Goal: Check status: Verify the current state of an ongoing process or item

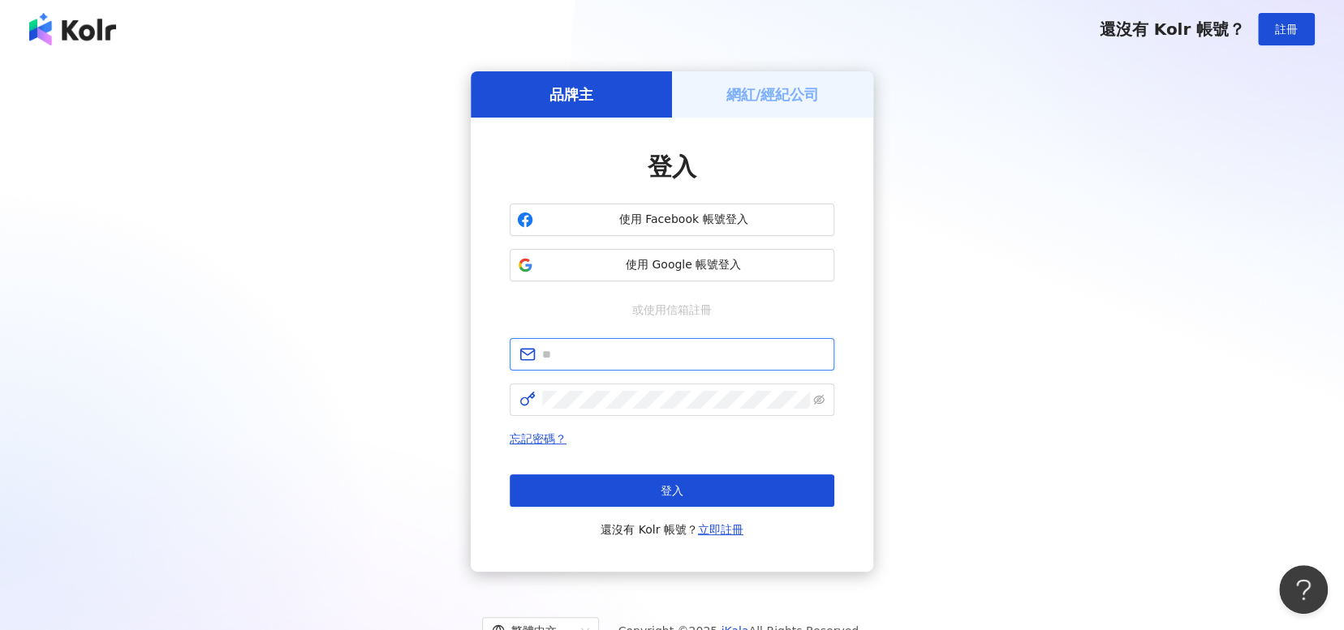
click at [679, 357] on input "text" at bounding box center [683, 355] width 282 height 18
type input "**********"
click button "登入" at bounding box center [672, 491] width 325 height 32
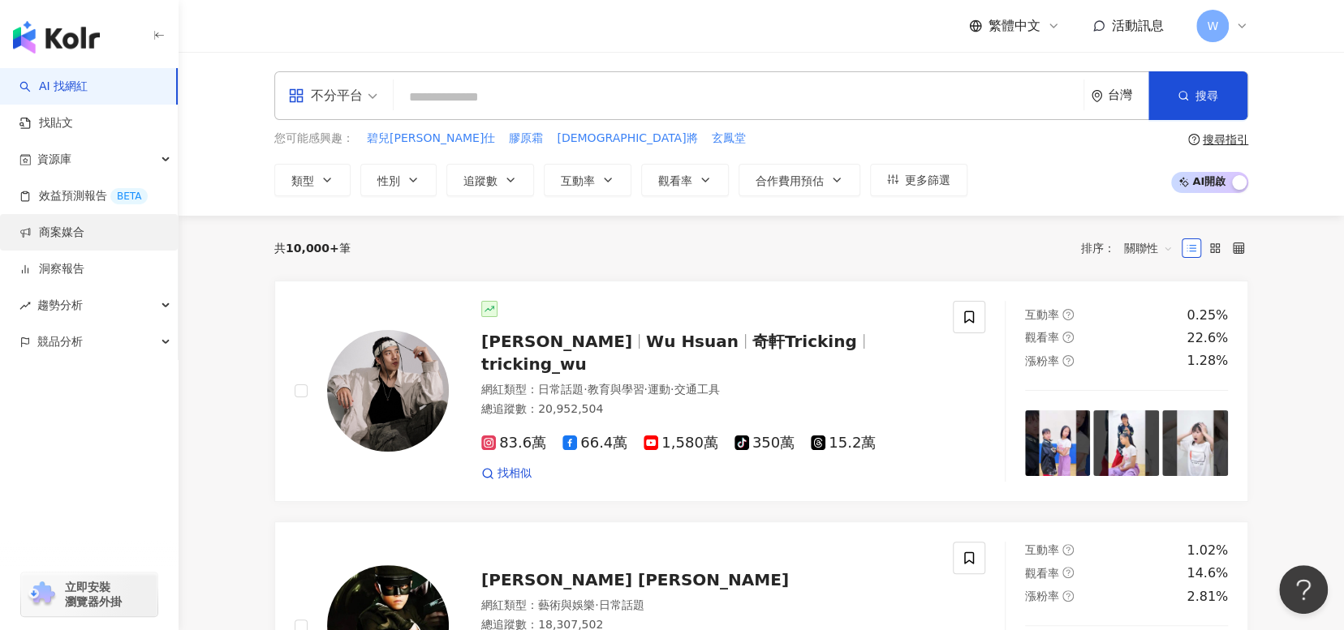
click at [84, 237] on link "商案媒合" at bounding box center [51, 233] width 65 height 16
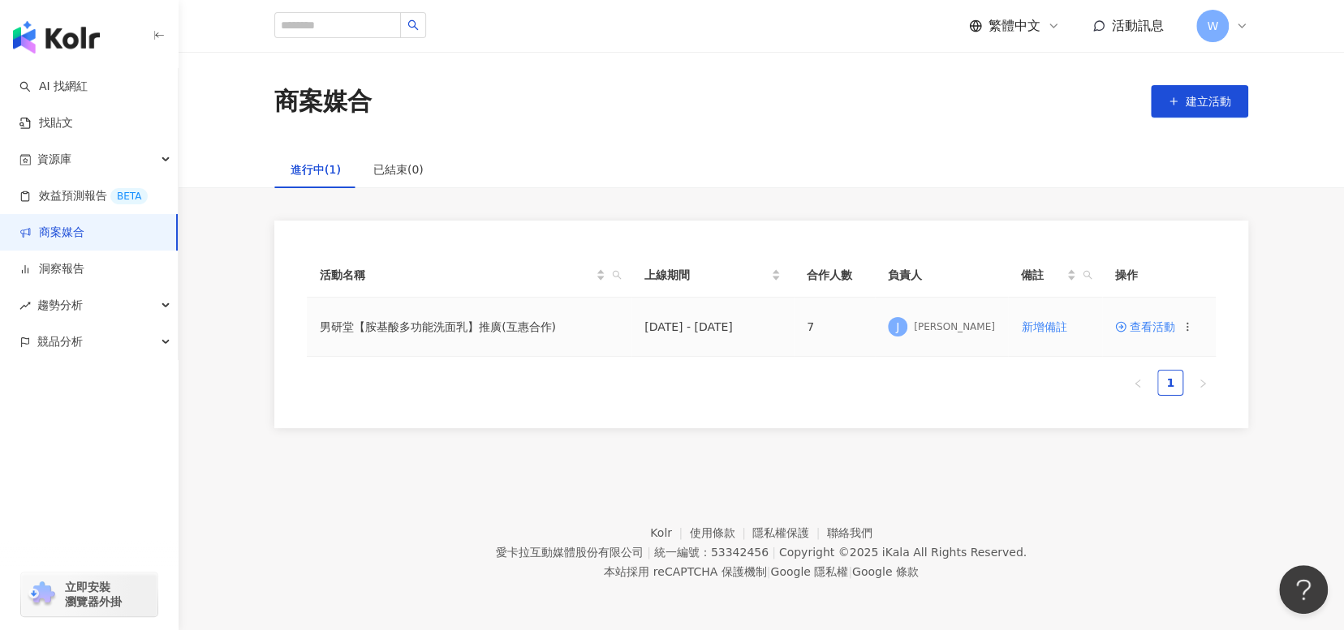
click at [543, 329] on td "男研堂【胺基酸多功能洗面乳】推廣(互惠合作)" at bounding box center [469, 327] width 325 height 59
click at [1144, 326] on span "查看活動" at bounding box center [1145, 326] width 60 height 11
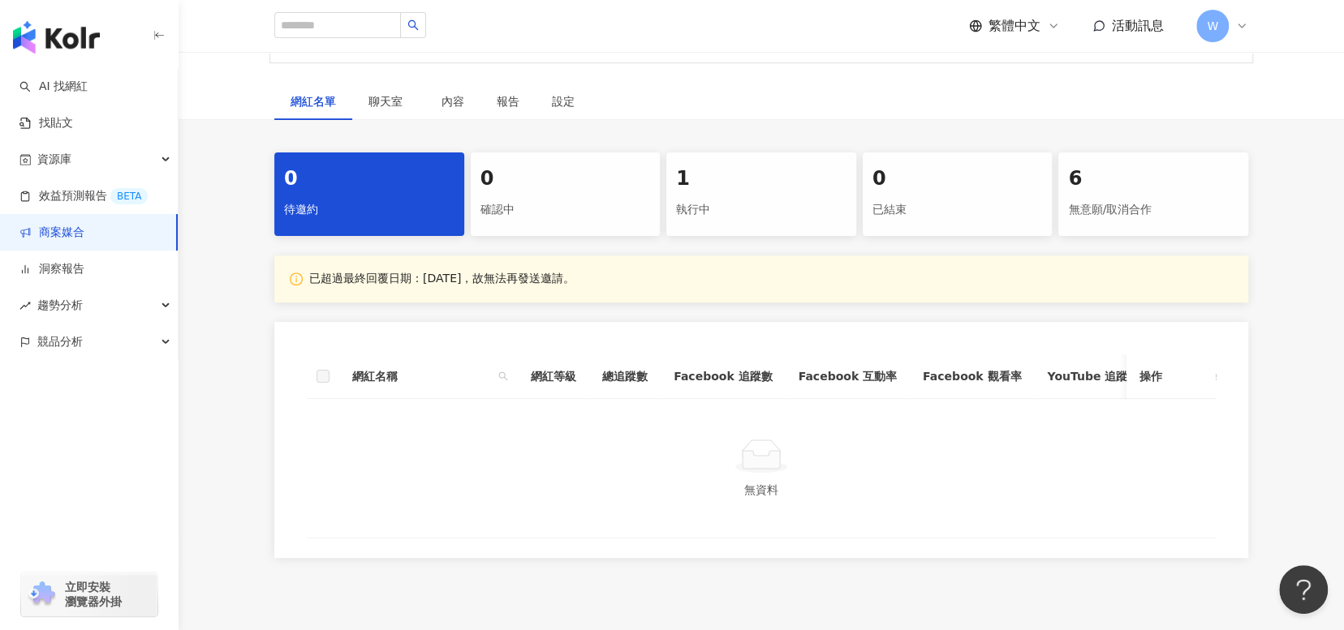
scroll to position [81, 0]
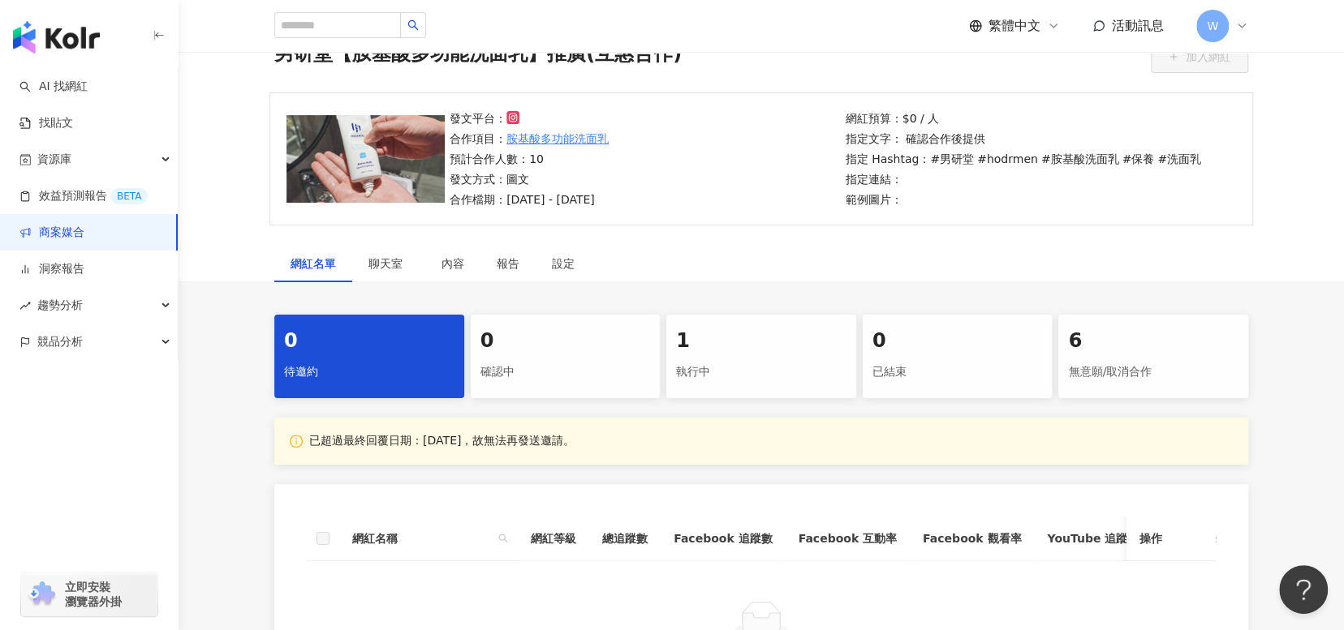
click at [539, 354] on div "0" at bounding box center [565, 342] width 170 height 28
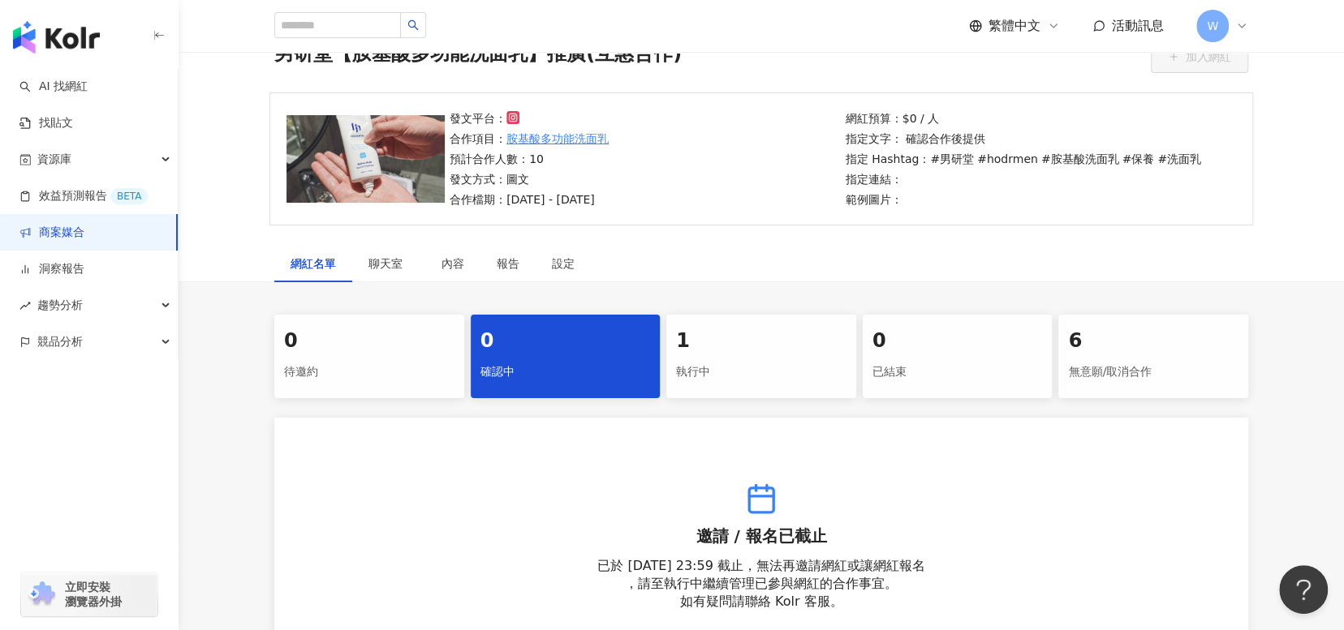
click at [738, 364] on div "執行中" at bounding box center [761, 373] width 170 height 28
